Goal: Book appointment/travel/reservation

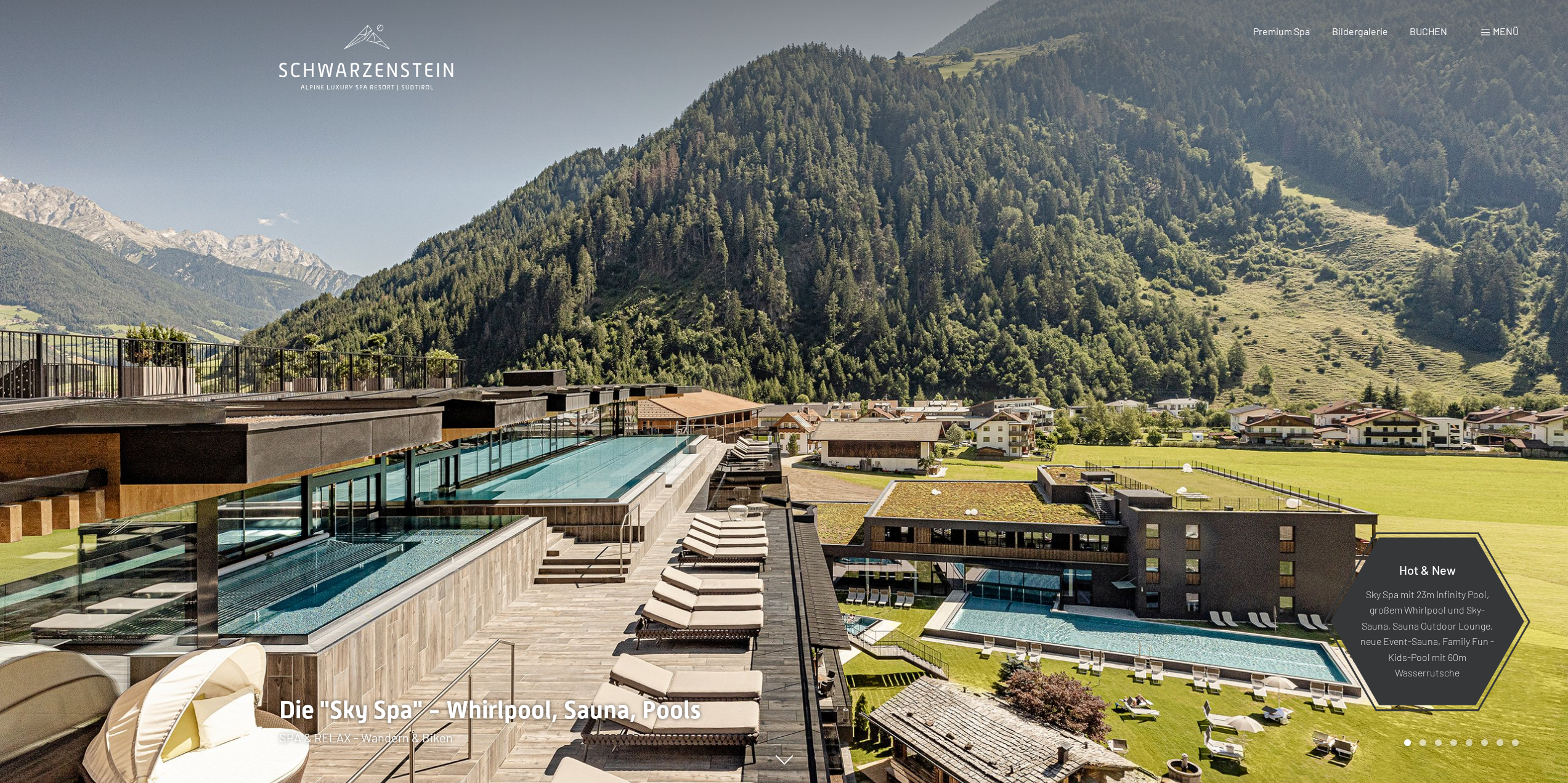
click at [1495, 28] on span "Menü" at bounding box center [1506, 31] width 26 height 12
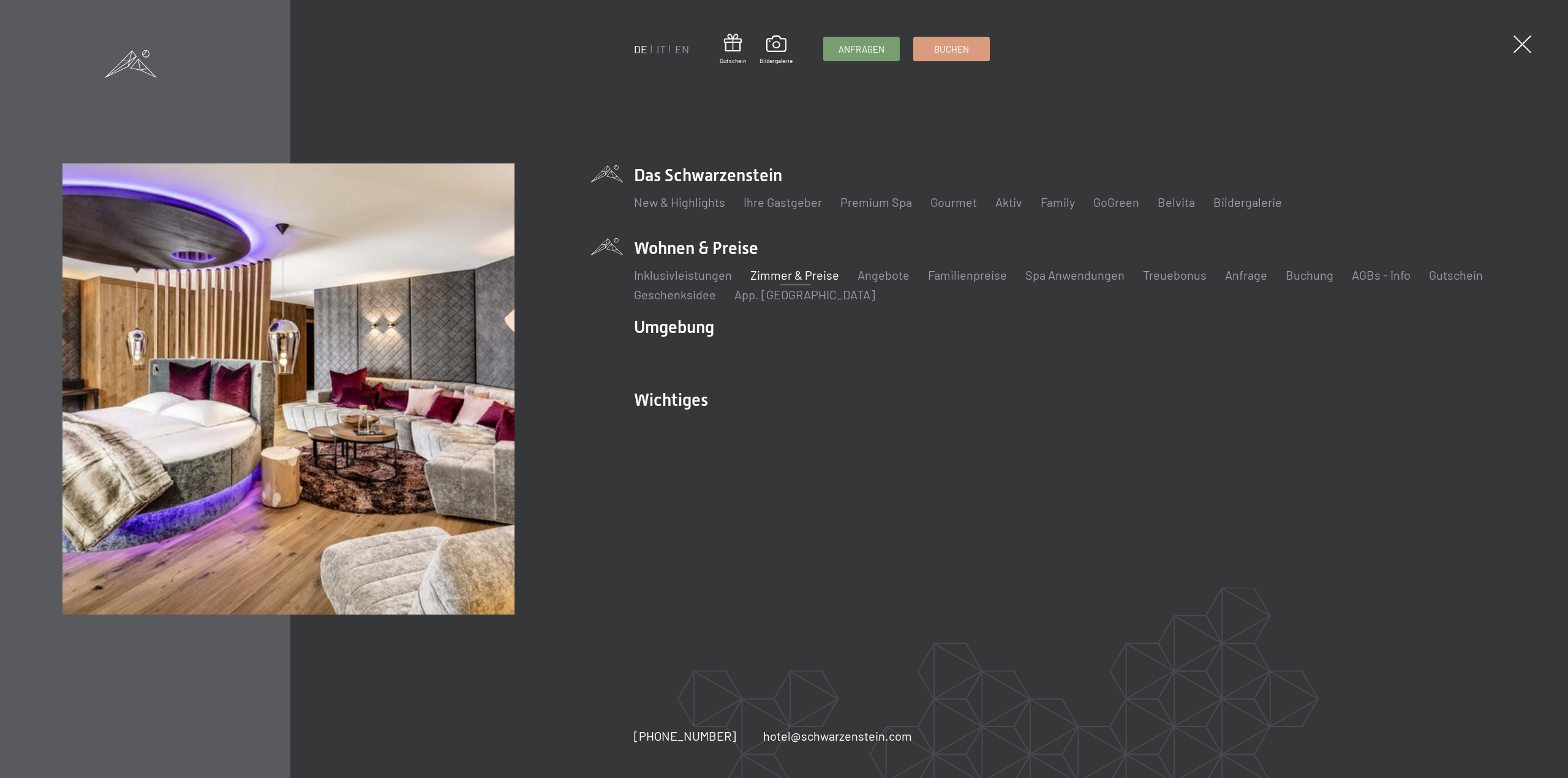
click at [802, 277] on link "Zimmer & Preise" at bounding box center [794, 275] width 89 height 15
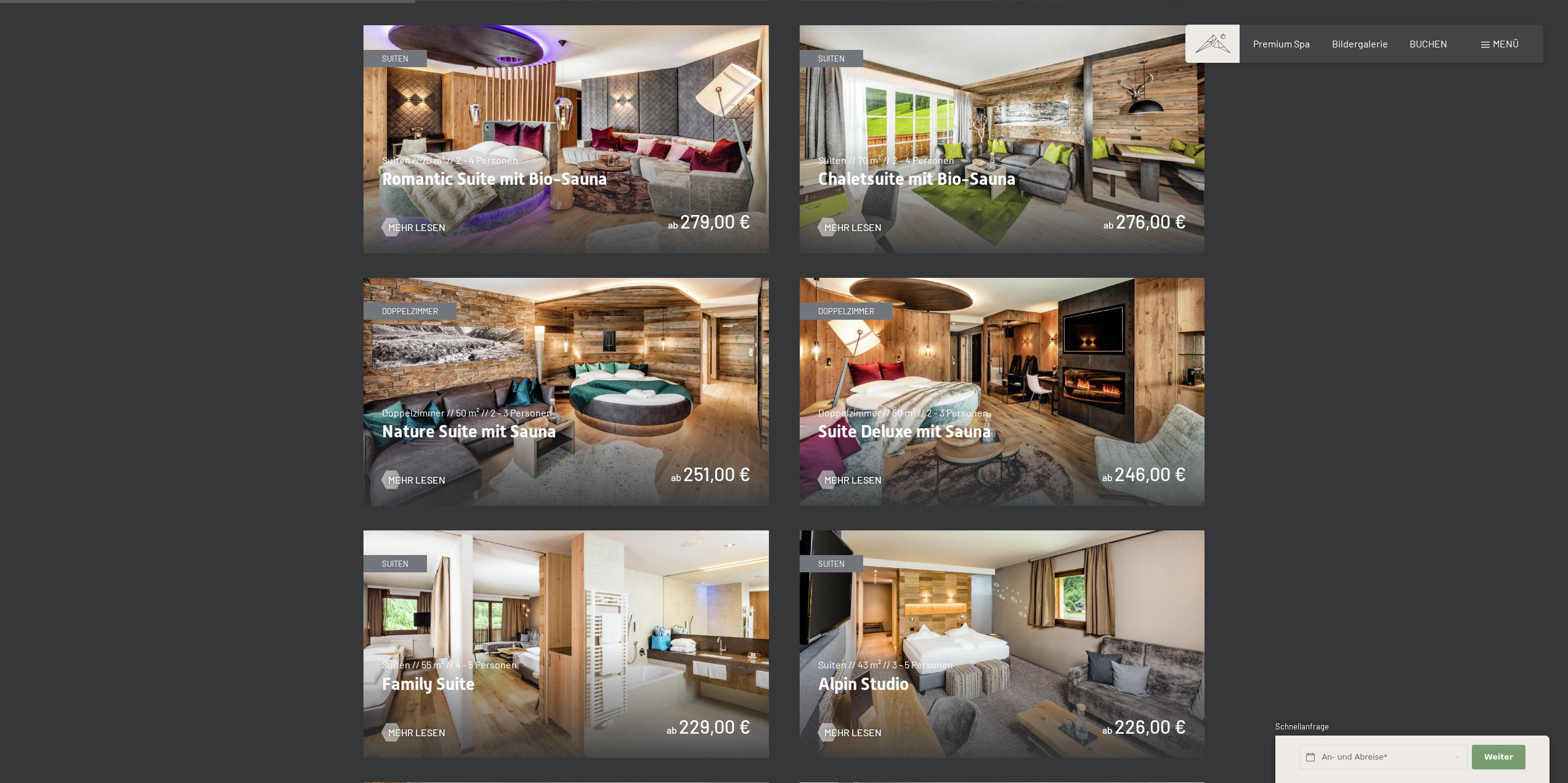
scroll to position [1047, 0]
click at [876, 475] on span "Mehr Lesen" at bounding box center [865, 479] width 57 height 14
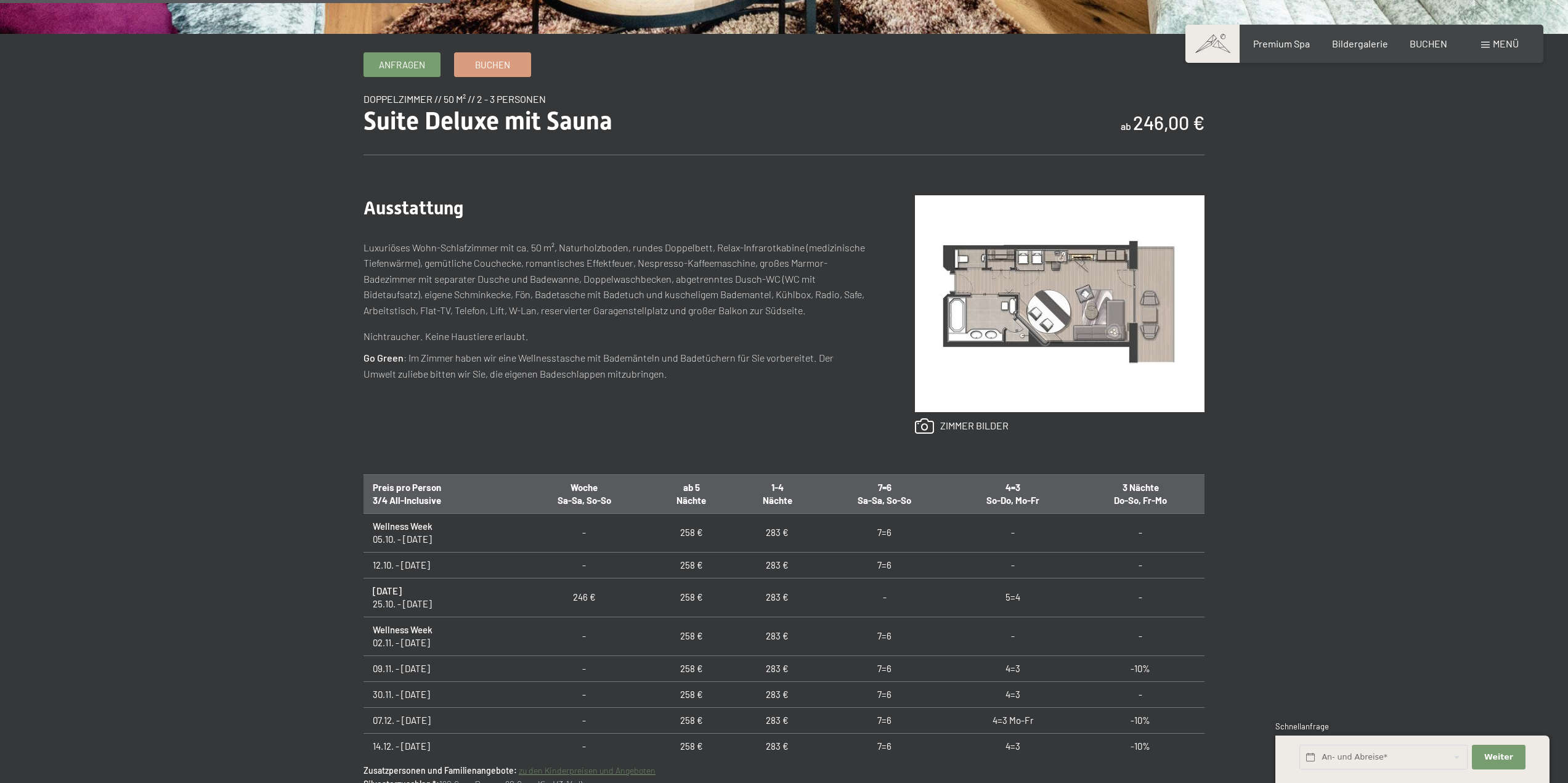
scroll to position [554, 0]
